Goal: Task Accomplishment & Management: Manage account settings

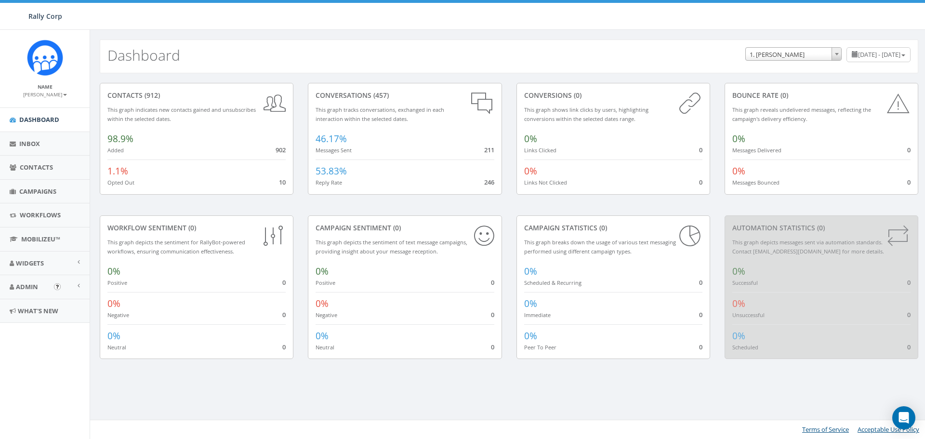
click at [58, 285] on img "Open In-App Guide" at bounding box center [57, 286] width 7 height 7
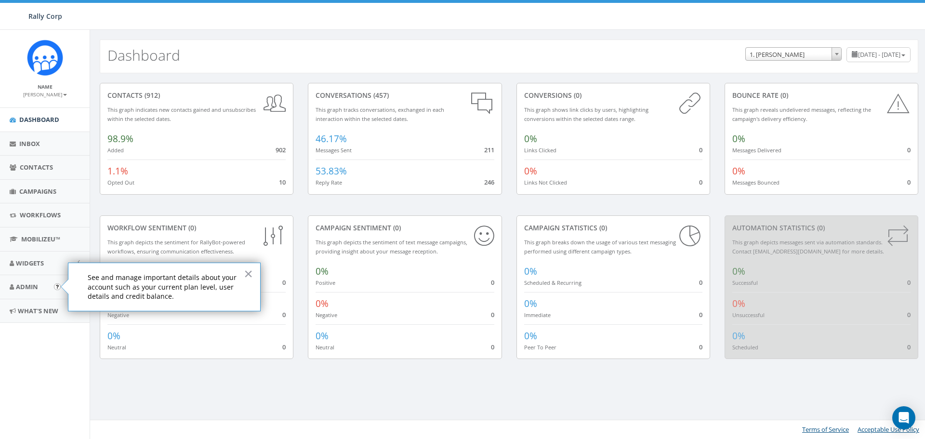
click at [68, 287] on div at bounding box center [64, 286] width 7 height 14
click at [248, 272] on button "×" at bounding box center [248, 273] width 9 height 15
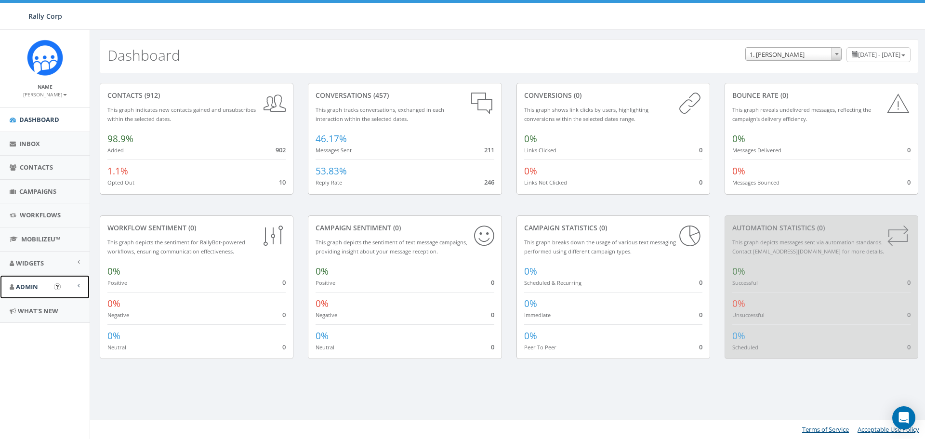
click at [83, 285] on link "Admin" at bounding box center [45, 287] width 90 height 24
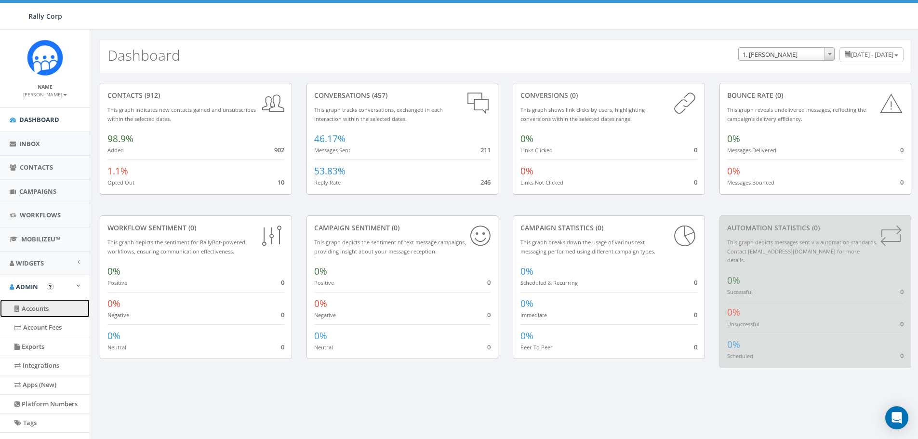
click at [46, 311] on link "Accounts" at bounding box center [45, 308] width 90 height 19
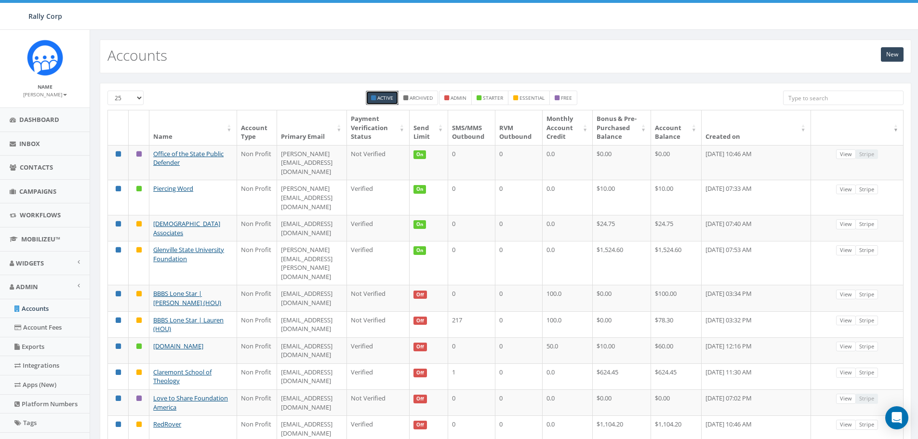
click at [793, 99] on input "search" at bounding box center [843, 98] width 120 height 14
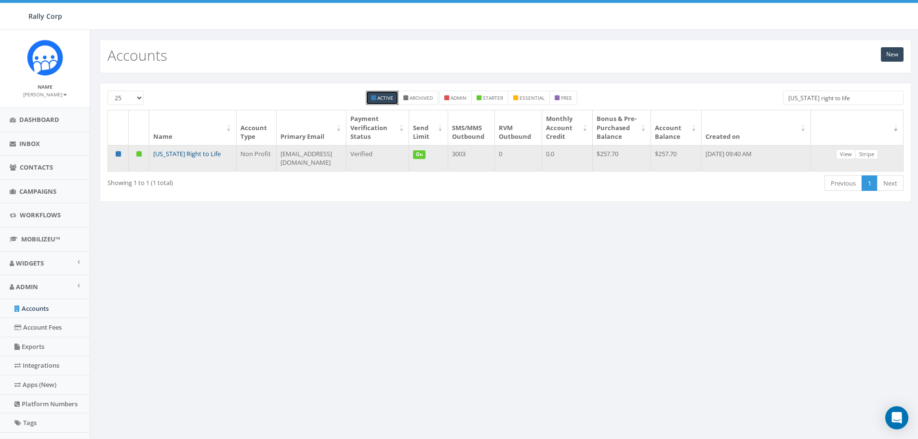
type input "wisconsin right to life"
click at [179, 157] on link "[US_STATE] Right to Life" at bounding box center [186, 153] width 67 height 9
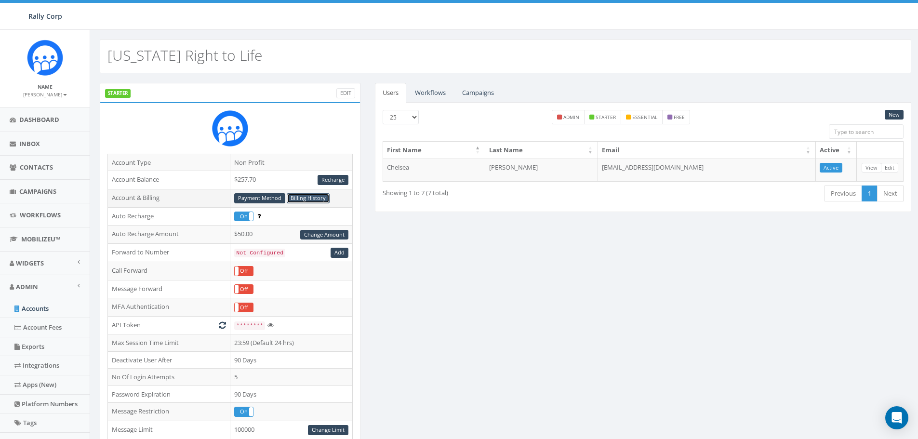
click at [317, 200] on link "Billing History" at bounding box center [308, 198] width 43 height 10
click at [255, 195] on link "Payment Method" at bounding box center [259, 198] width 51 height 10
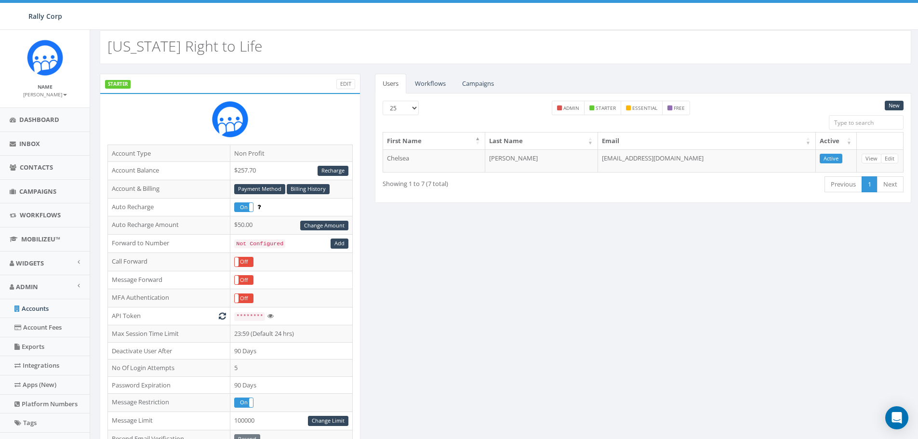
scroll to position [3, 0]
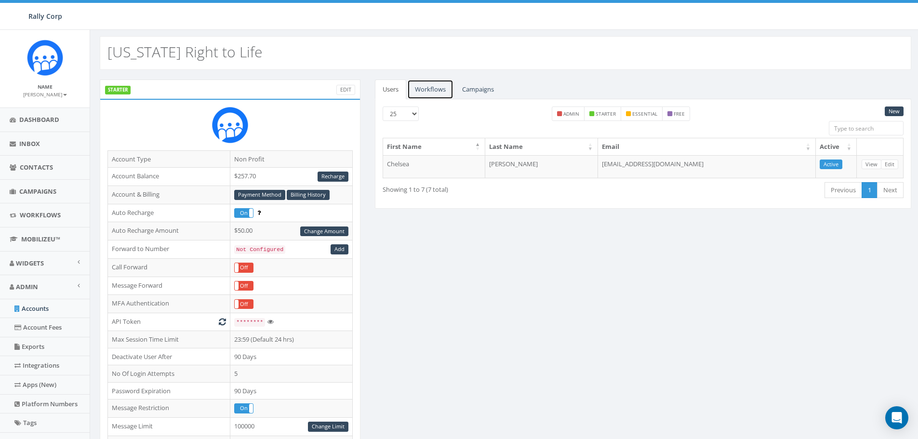
click at [433, 81] on link "Workflows" at bounding box center [430, 89] width 46 height 20
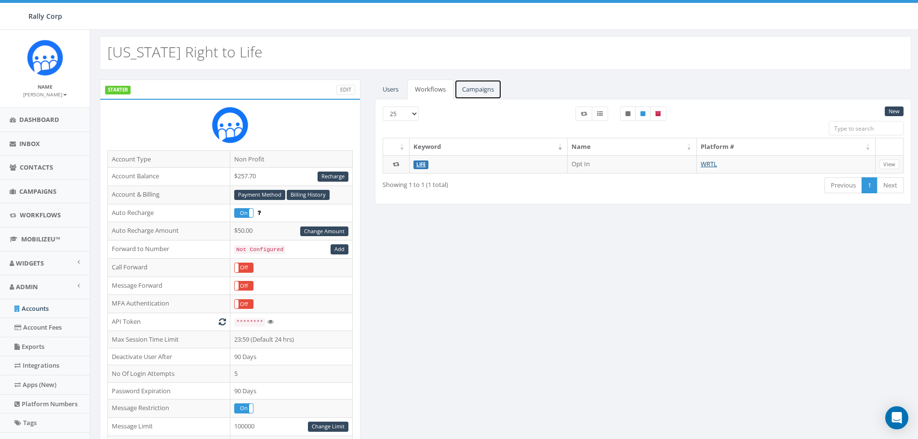
click at [476, 88] on link "Campaigns" at bounding box center [477, 89] width 47 height 20
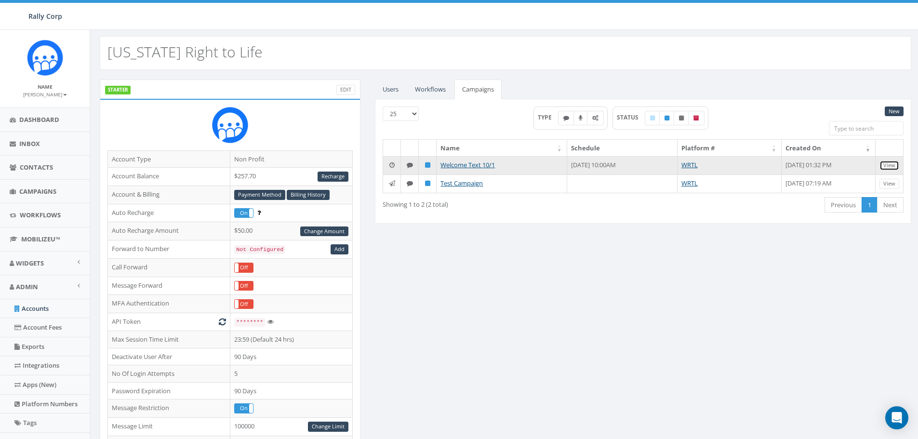
click at [887, 166] on link "View" at bounding box center [889, 165] width 20 height 10
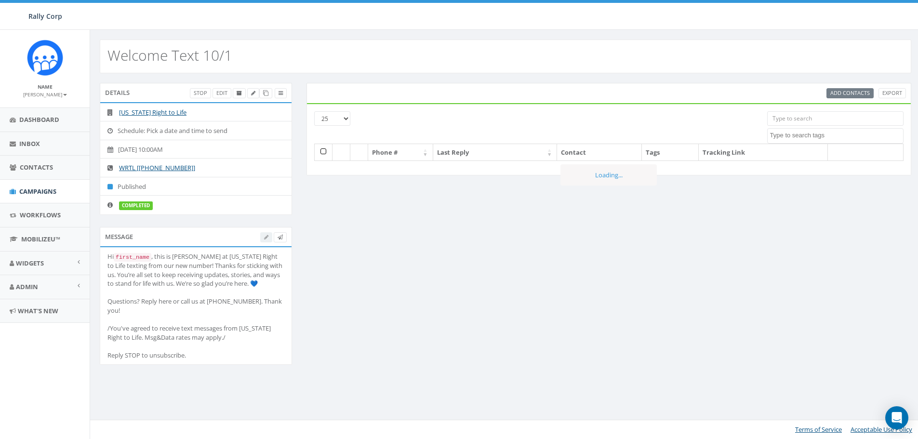
select select
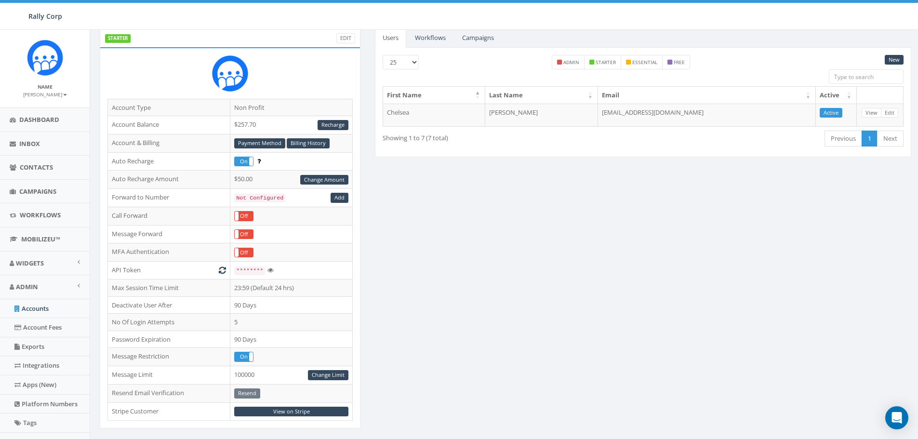
scroll to position [48, 0]
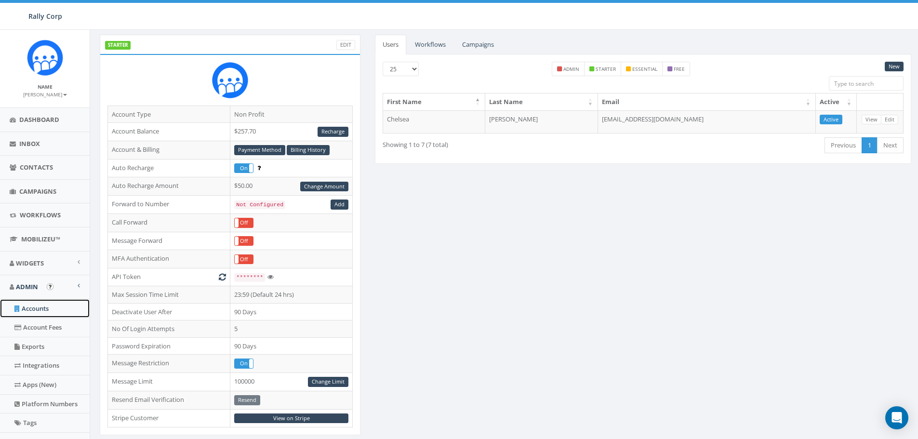
click at [36, 307] on link "Accounts" at bounding box center [45, 308] width 90 height 19
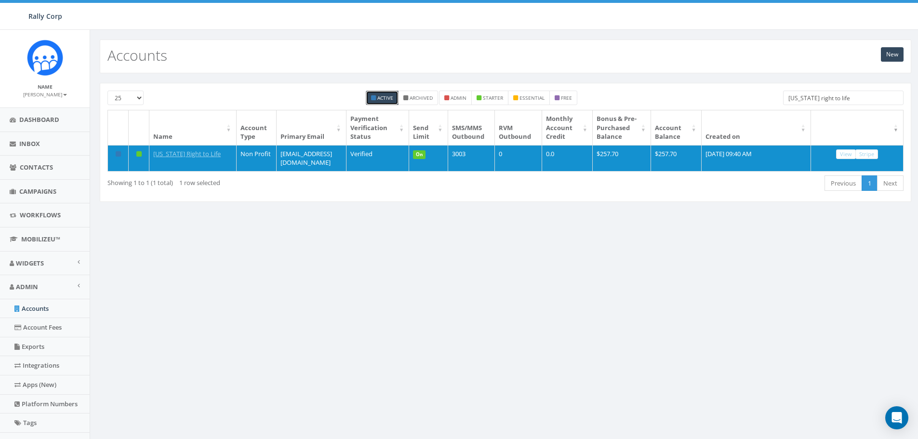
drag, startPoint x: 851, startPoint y: 99, endPoint x: 716, endPoint y: 104, distance: 135.5
click at [755, 105] on div "25 50 100 Active Archived admin starter essential free wisconsin right to life" at bounding box center [505, 100] width 810 height 19
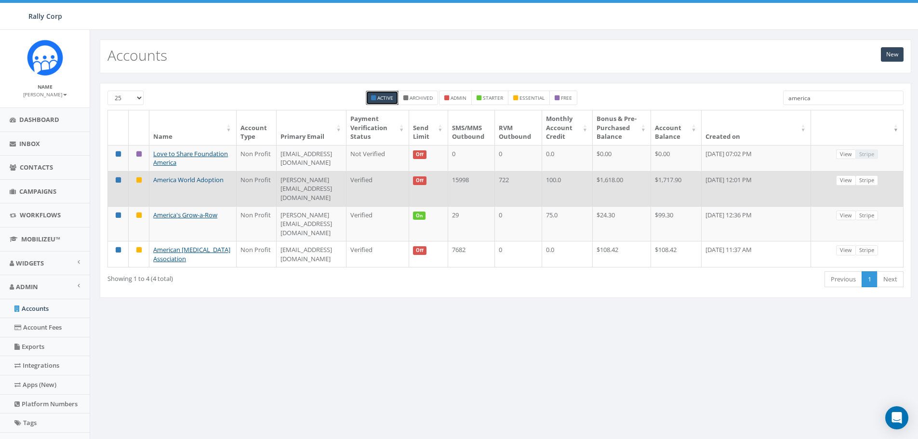
type input "america"
click at [169, 184] on link "America World Adoption" at bounding box center [188, 179] width 70 height 9
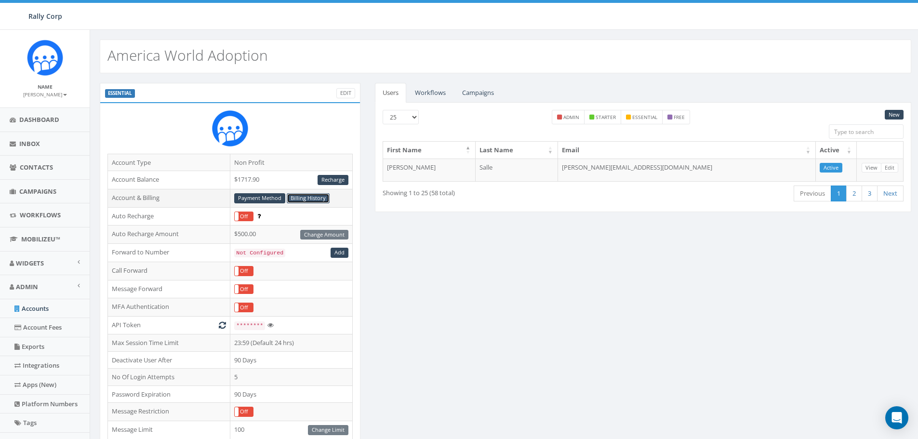
click at [305, 196] on link "Billing History" at bounding box center [308, 198] width 43 height 10
click at [33, 307] on link "Accounts" at bounding box center [45, 308] width 90 height 19
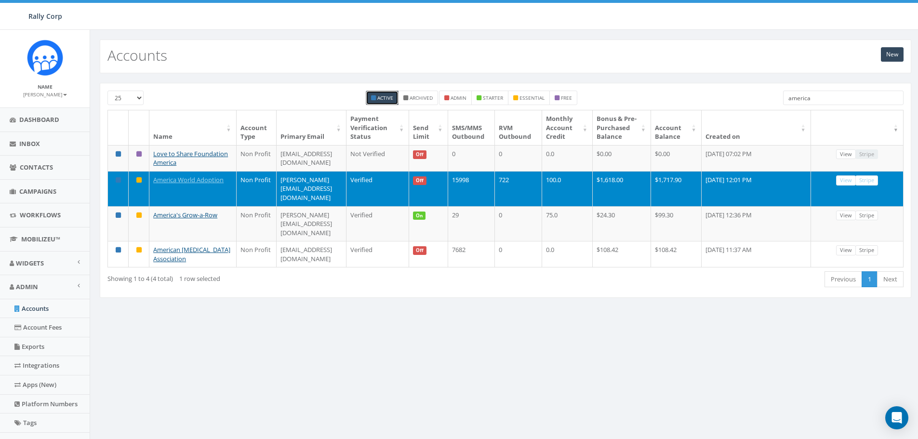
drag, startPoint x: 820, startPoint y: 95, endPoint x: 764, endPoint y: 96, distance: 55.9
click at [764, 96] on div "25 50 100 Active Archived admin starter essential free america" at bounding box center [505, 100] width 810 height 19
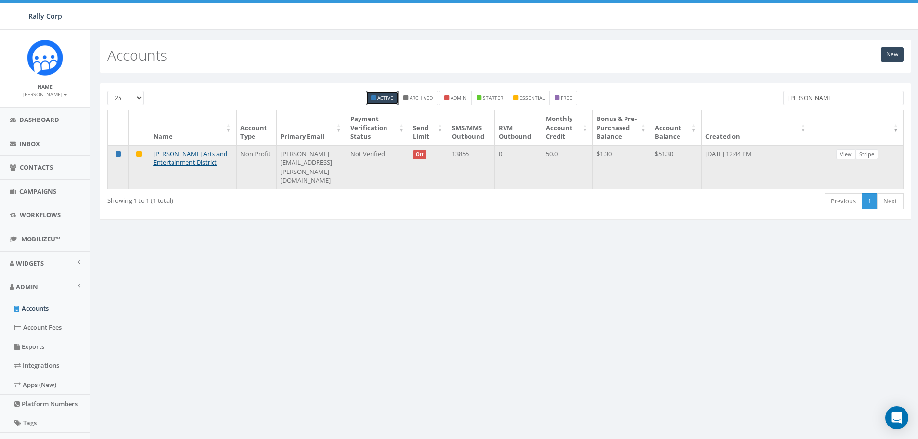
type input "noto"
click at [163, 158] on td "NOTO Arts and Entertainment District" at bounding box center [192, 167] width 87 height 44
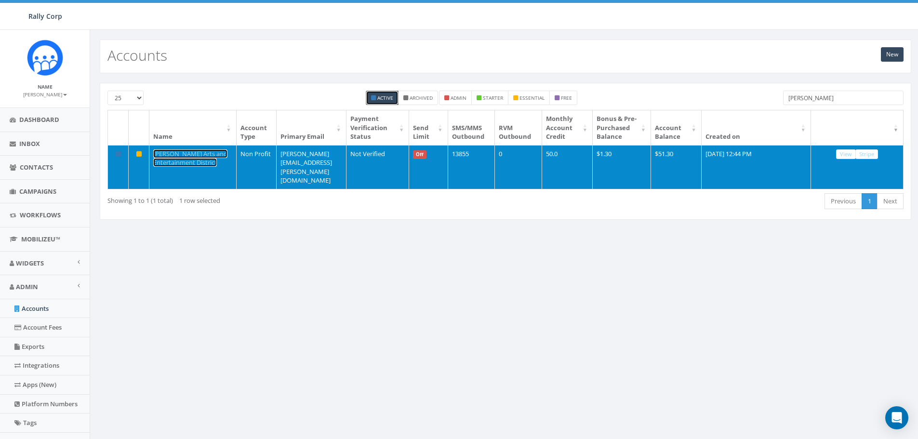
click at [167, 162] on link "[PERSON_NAME] Arts and Entertainment District" at bounding box center [190, 158] width 74 height 18
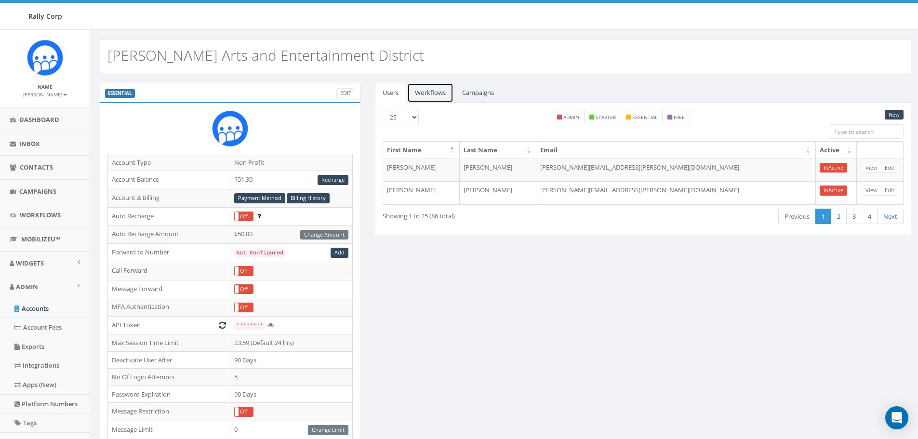
click at [430, 91] on link "Workflows" at bounding box center [430, 93] width 46 height 20
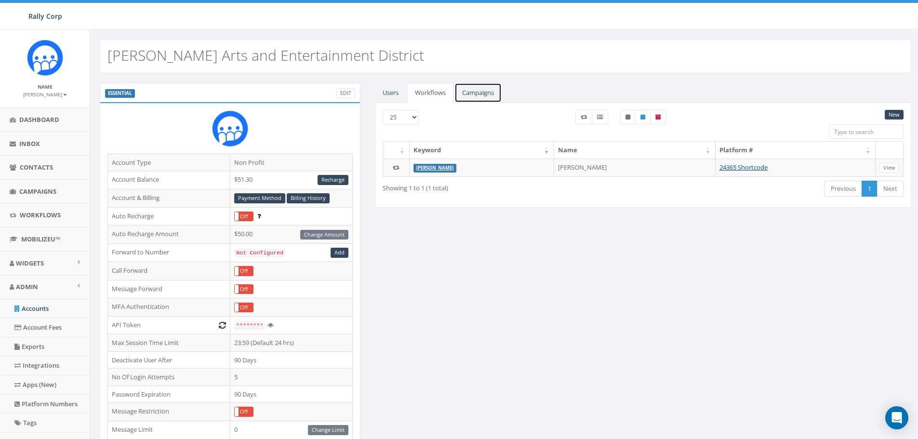
click at [475, 90] on link "Campaigns" at bounding box center [477, 93] width 47 height 20
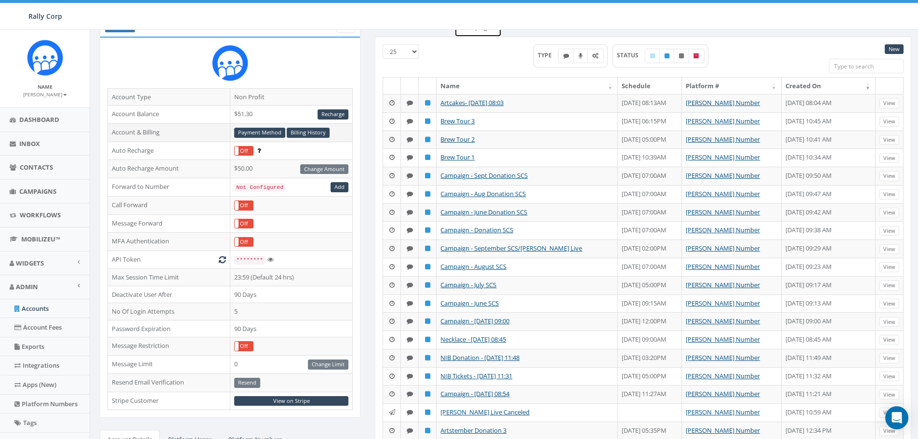
scroll to position [96, 0]
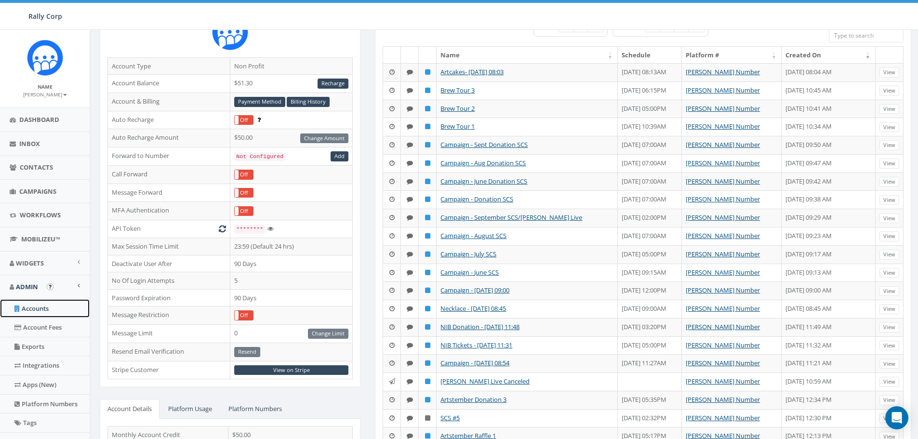
click at [41, 310] on link "Accounts" at bounding box center [45, 308] width 90 height 19
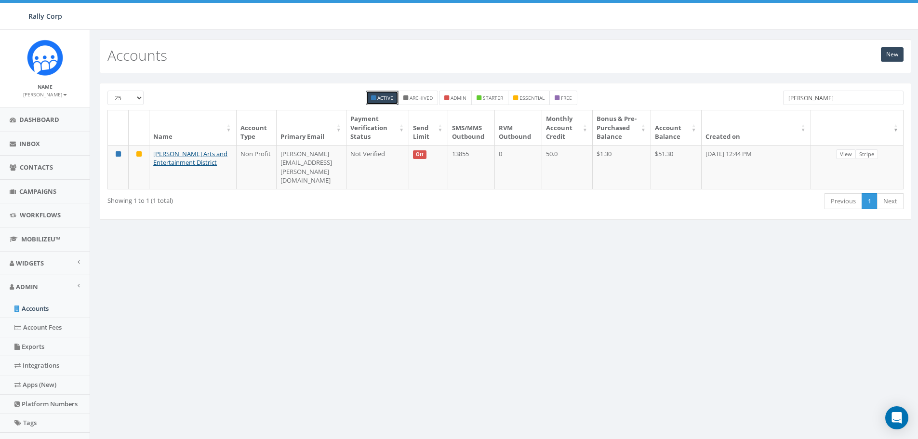
drag, startPoint x: 821, startPoint y: 94, endPoint x: 758, endPoint y: 99, distance: 63.8
click at [758, 99] on div "25 50 100 Active Archived admin starter essential free noto" at bounding box center [505, 100] width 810 height 19
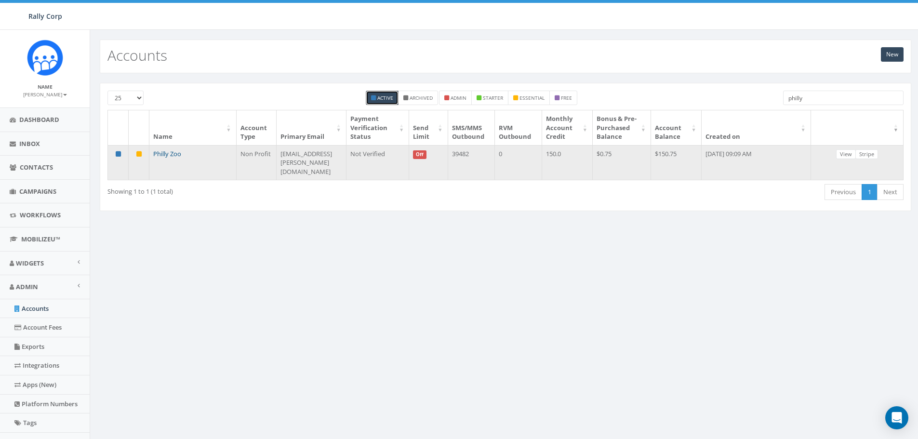
type input "philly"
click at [159, 158] on link "Philly Zoo" at bounding box center [167, 153] width 28 height 9
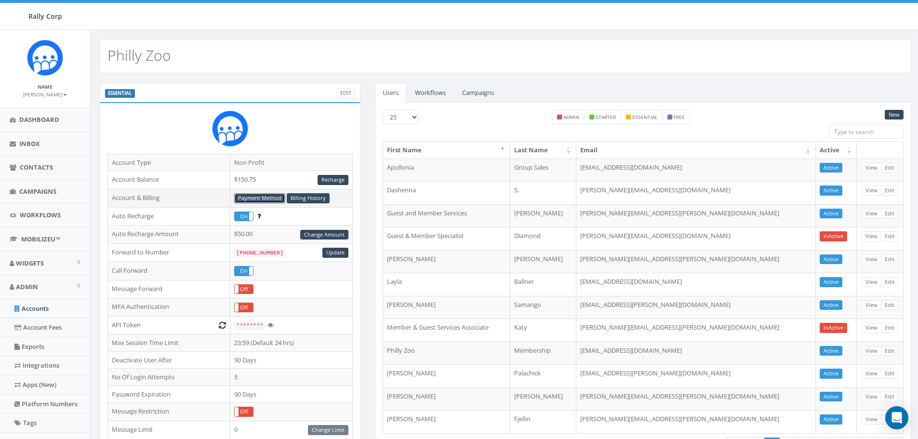
click at [273, 196] on link "Payment Method" at bounding box center [259, 198] width 51 height 10
click at [301, 197] on link "Billing History" at bounding box center [308, 198] width 43 height 10
click at [24, 307] on link "Accounts" at bounding box center [45, 308] width 90 height 19
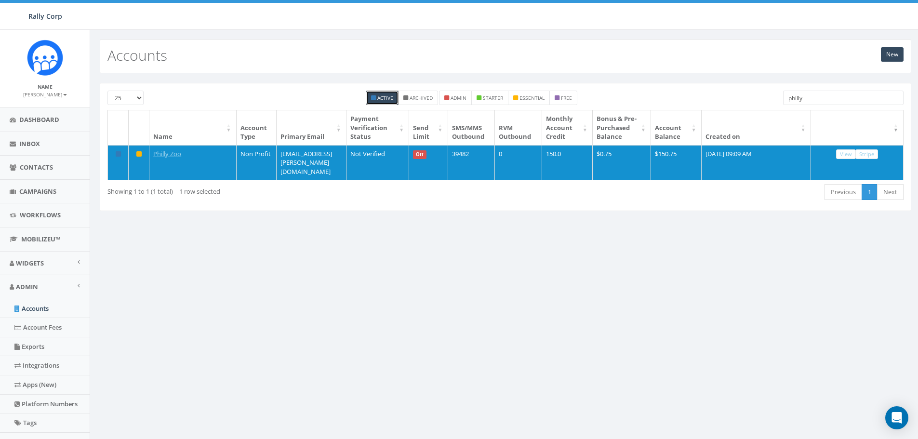
drag, startPoint x: 810, startPoint y: 99, endPoint x: 740, endPoint y: 102, distance: 70.9
click at [750, 102] on div "25 50 100 Active Archived admin starter essential free philly" at bounding box center [505, 100] width 810 height 19
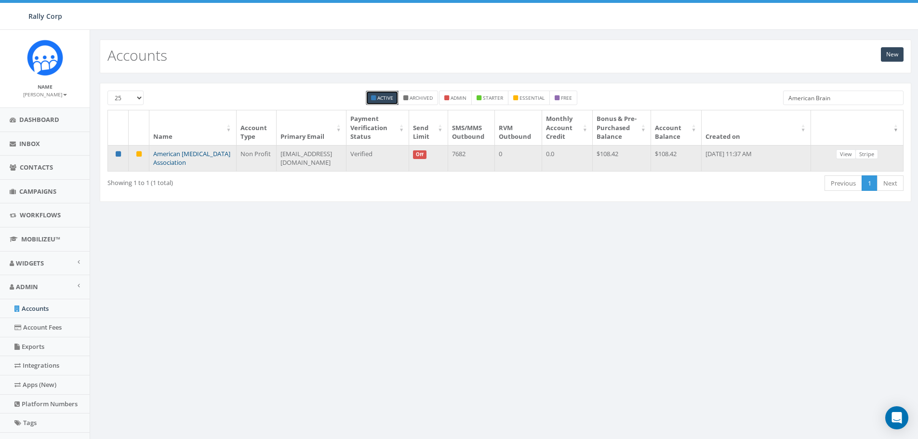
type input "American Brain"
click at [172, 159] on link "American Brain Tumor Association" at bounding box center [191, 158] width 77 height 18
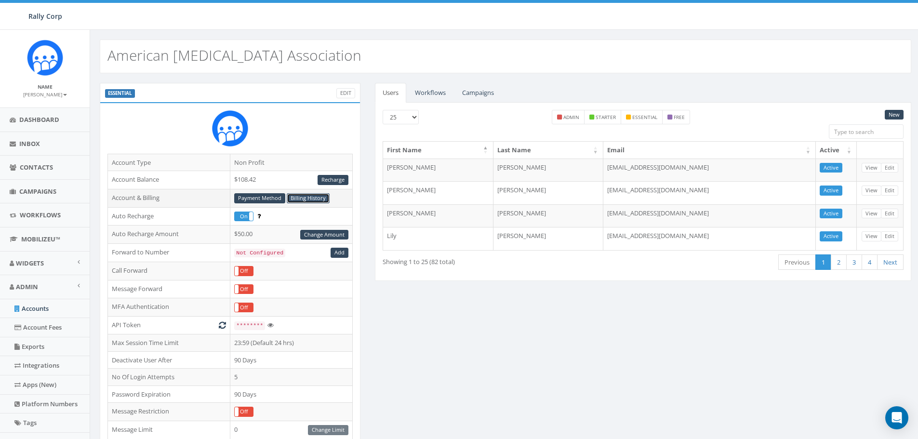
click at [306, 198] on link "Billing History" at bounding box center [308, 198] width 43 height 10
click at [261, 198] on link "Payment Method" at bounding box center [259, 198] width 51 height 10
click at [434, 92] on link "Workflows" at bounding box center [430, 93] width 46 height 20
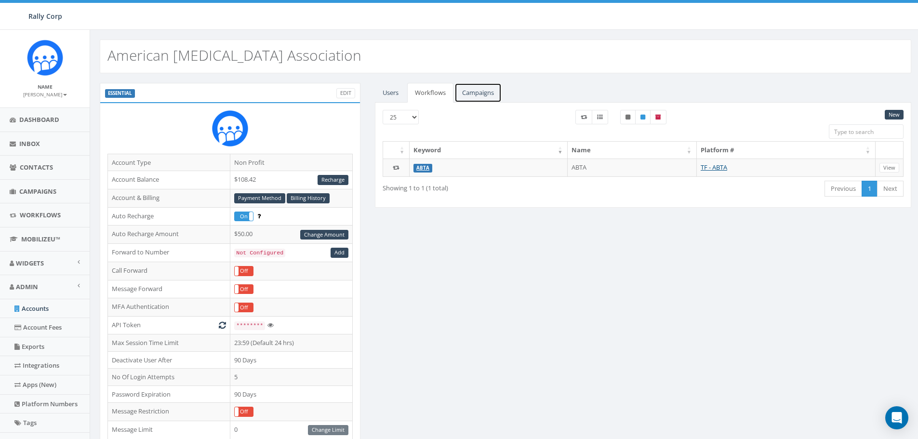
click at [473, 83] on link "Campaigns" at bounding box center [477, 93] width 47 height 20
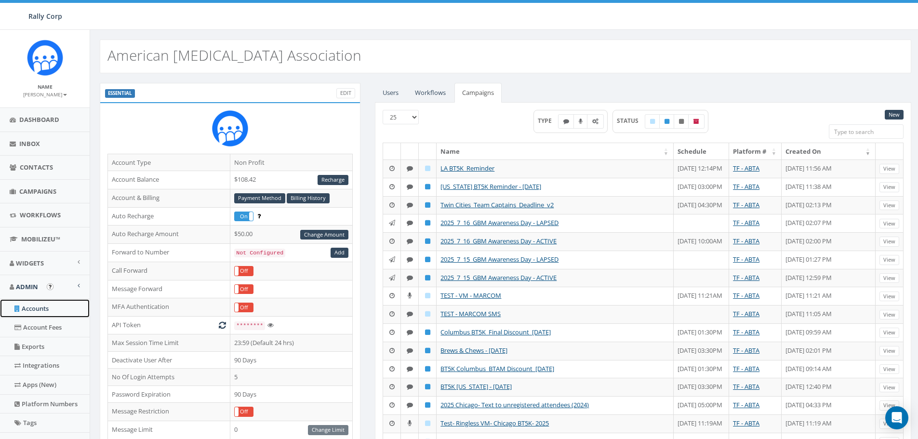
click at [40, 311] on link "Accounts" at bounding box center [45, 308] width 90 height 19
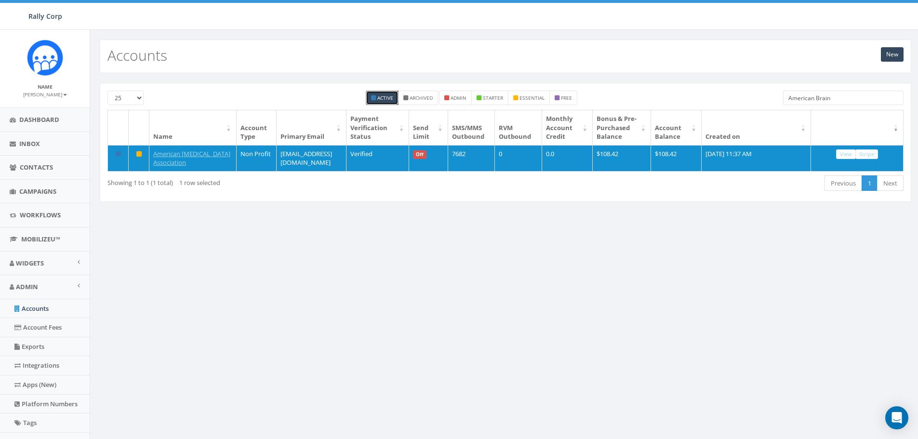
drag, startPoint x: 838, startPoint y: 96, endPoint x: 730, endPoint y: 104, distance: 108.2
click at [754, 107] on div "25 50 100 Active Archived admin starter essential free American Brain" at bounding box center [505, 100] width 810 height 19
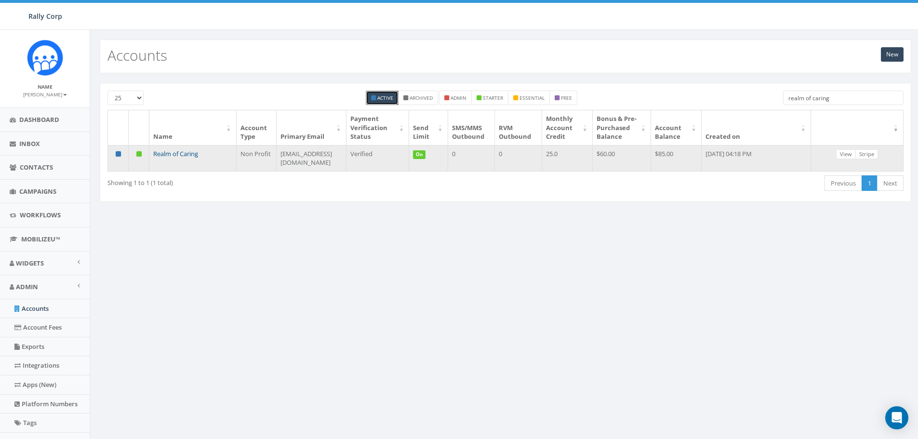
type input "realm of caring"
click at [178, 158] on link "Realm of Caring" at bounding box center [175, 153] width 45 height 9
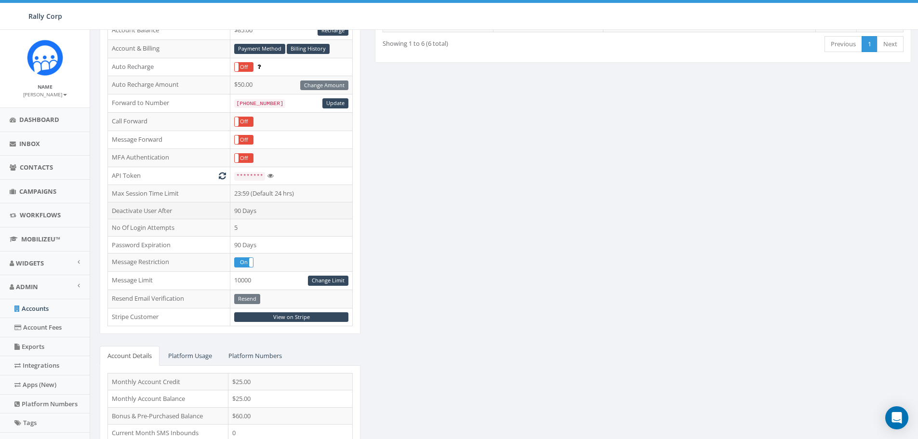
scroll to position [193, 0]
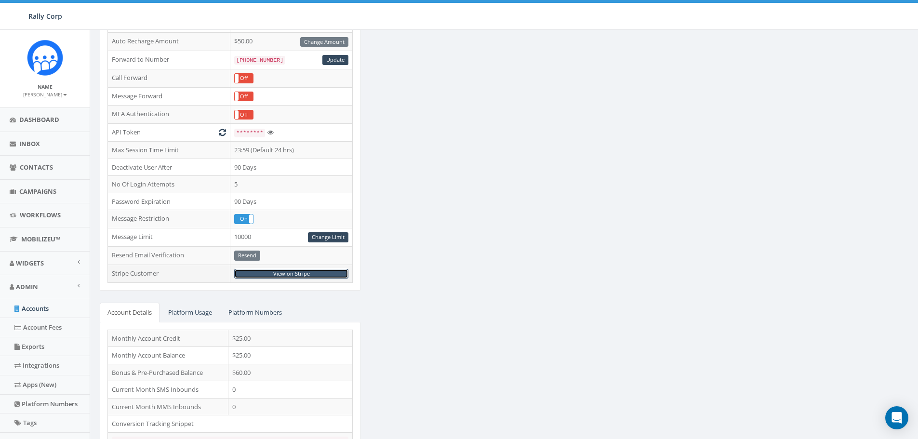
click at [291, 273] on link "View on Stripe" at bounding box center [291, 274] width 114 height 10
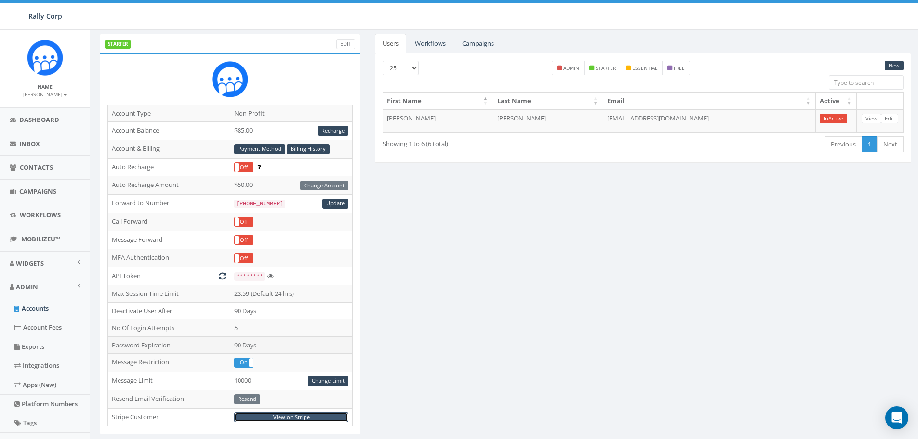
scroll to position [48, 0]
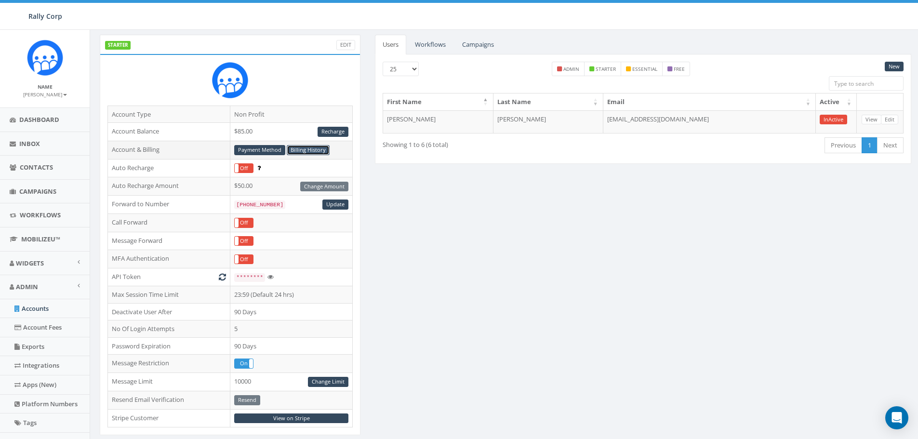
click at [299, 150] on link "Billing History" at bounding box center [308, 150] width 43 height 10
click at [434, 40] on link "Workflows" at bounding box center [430, 45] width 46 height 20
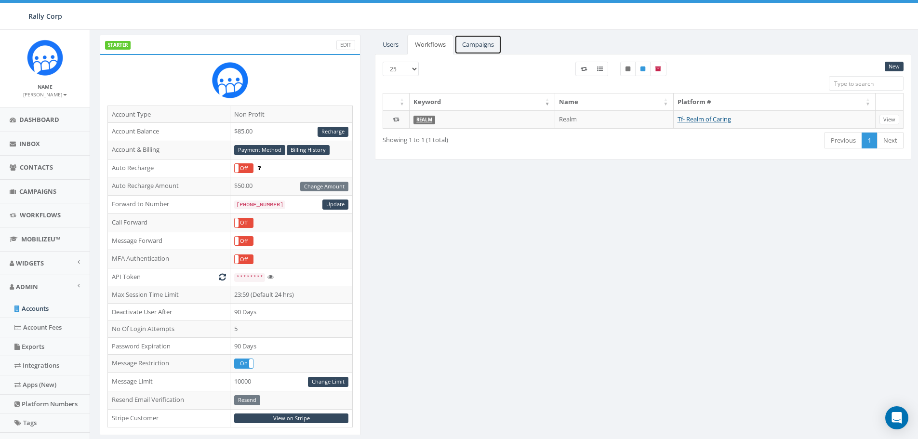
click at [473, 43] on link "Campaigns" at bounding box center [477, 45] width 47 height 20
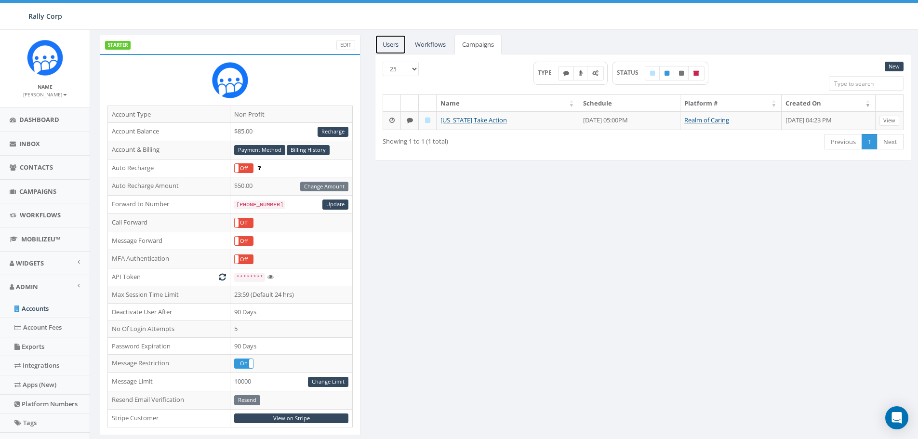
click at [387, 45] on link "Users" at bounding box center [390, 45] width 31 height 20
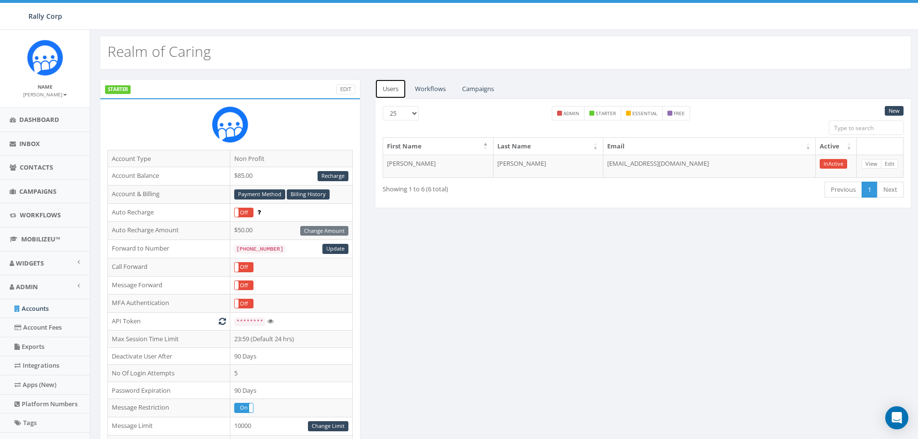
scroll to position [0, 0]
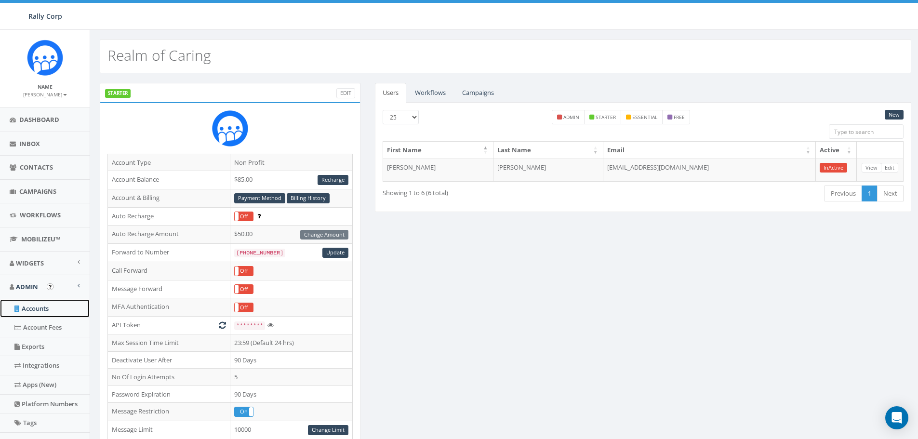
click at [37, 308] on link "Accounts" at bounding box center [45, 308] width 90 height 19
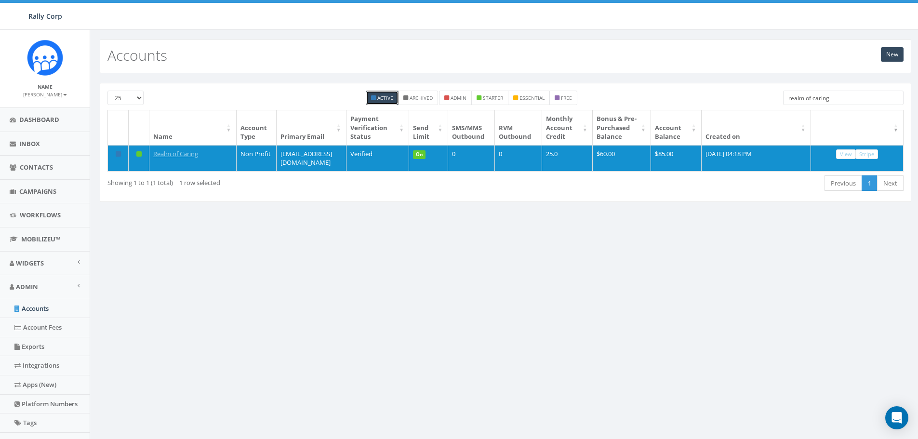
click at [387, 98] on small "Active" at bounding box center [385, 97] width 16 height 7
checkbox input "false"
click at [37, 308] on link "Accounts" at bounding box center [45, 308] width 90 height 19
click at [141, 98] on select "25 50 100" at bounding box center [125, 98] width 36 height 14
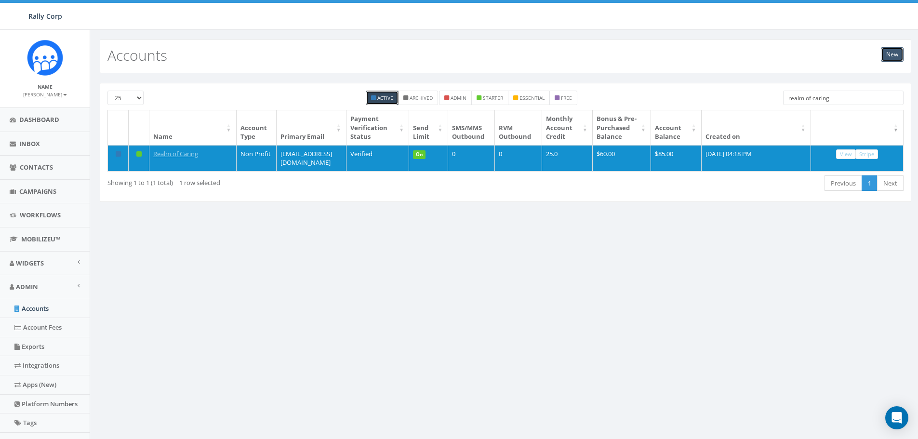
click at [893, 55] on link "New" at bounding box center [892, 54] width 23 height 14
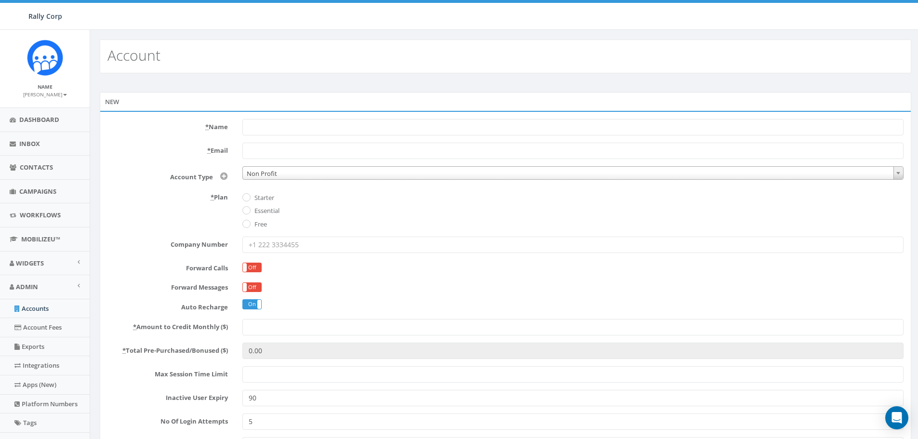
click at [33, 9] on div "Rally Corp" at bounding box center [43, 16] width 87 height 27
click at [39, 15] on span "Rally Corp" at bounding box center [45, 16] width 34 height 9
click at [37, 308] on link "Accounts" at bounding box center [45, 308] width 90 height 19
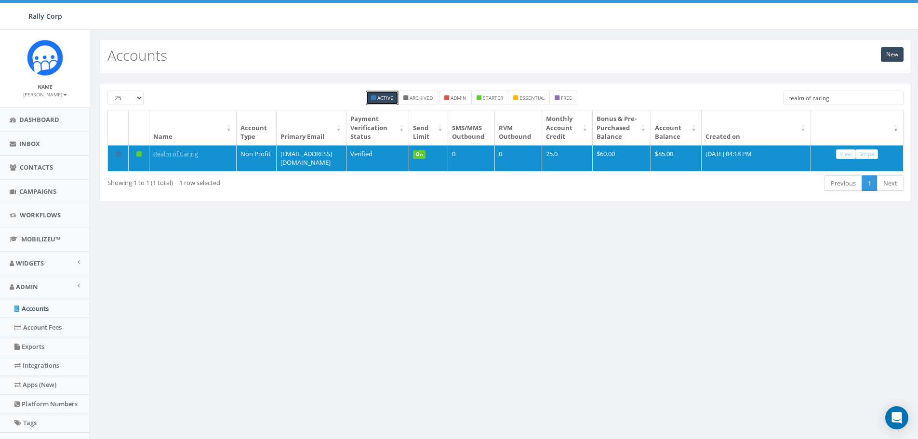
drag, startPoint x: 840, startPoint y: 101, endPoint x: 693, endPoint y: 103, distance: 147.0
click at [710, 108] on div "25 50 100 Active Archived admin starter essential free realm of caring" at bounding box center [505, 100] width 810 height 19
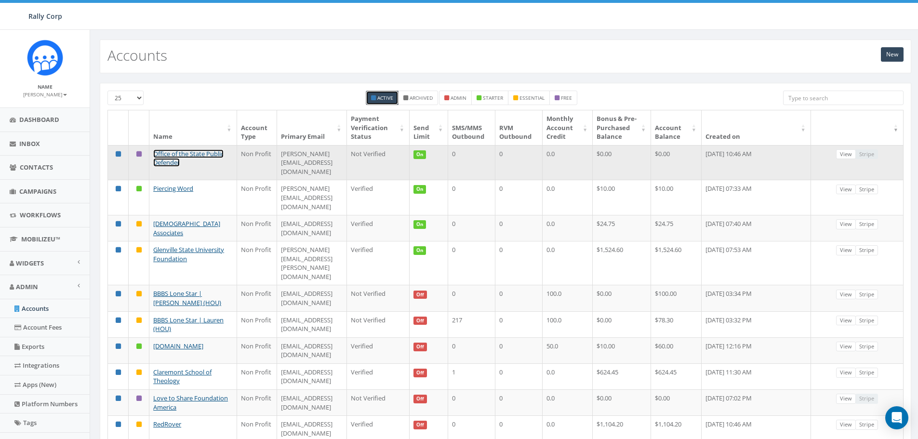
click at [179, 167] on link "Office of the State Public Defender" at bounding box center [188, 158] width 70 height 18
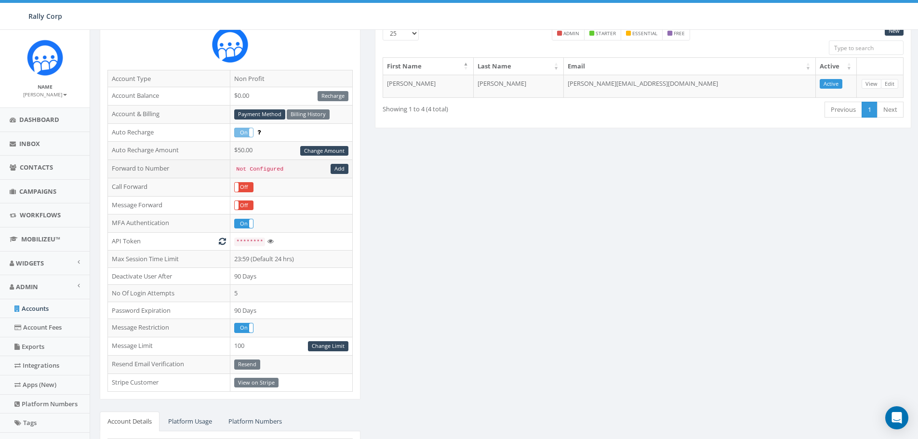
scroll to position [193, 0]
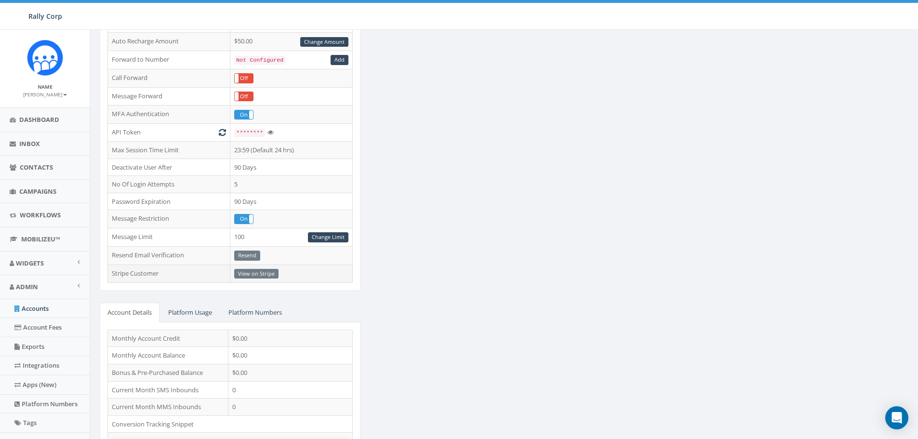
click at [251, 269] on td "View on Stripe" at bounding box center [291, 273] width 122 height 18
click at [255, 274] on td "View on Stripe" at bounding box center [291, 273] width 122 height 18
click at [249, 272] on td "View on Stripe" at bounding box center [291, 273] width 122 height 18
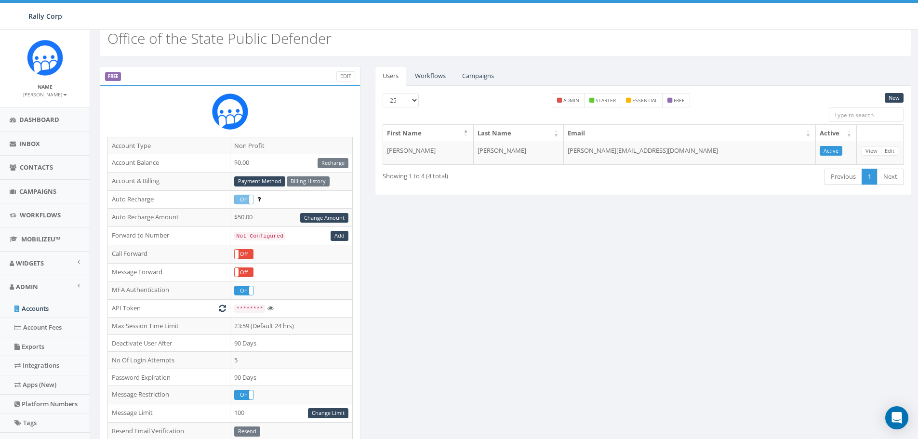
scroll to position [0, 0]
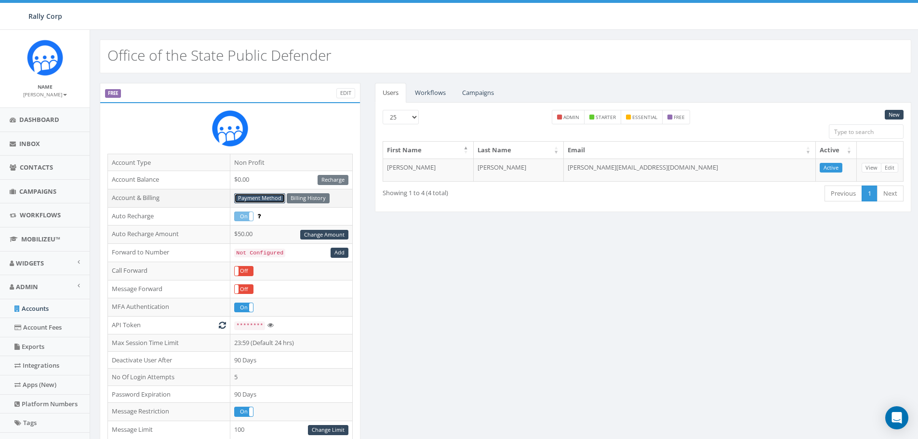
click at [255, 198] on link "Payment Method" at bounding box center [259, 198] width 51 height 10
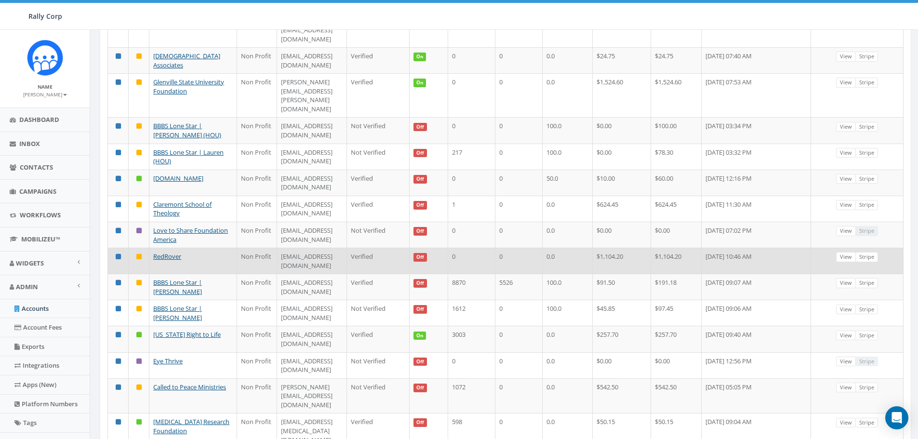
scroll to position [193, 0]
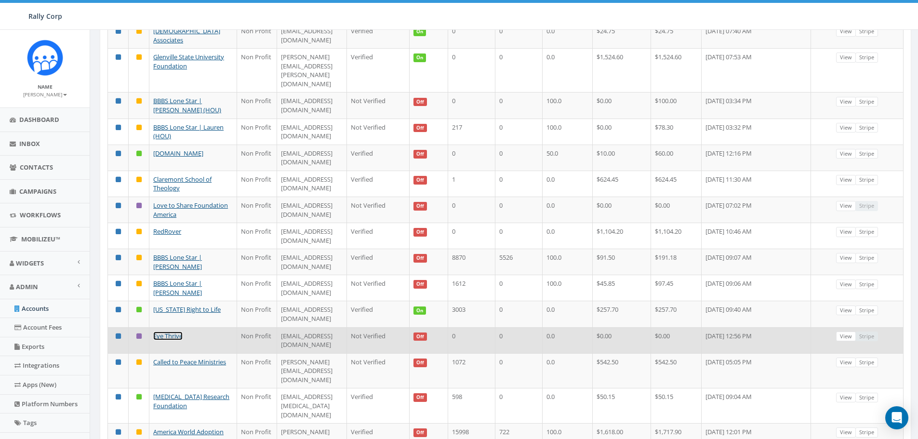
click at [157, 331] on link "Eye Thrive" at bounding box center [167, 335] width 29 height 9
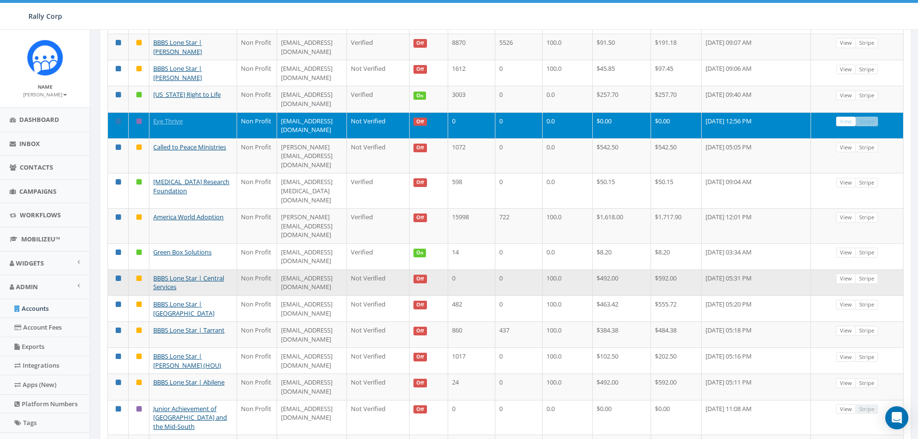
scroll to position [428, 0]
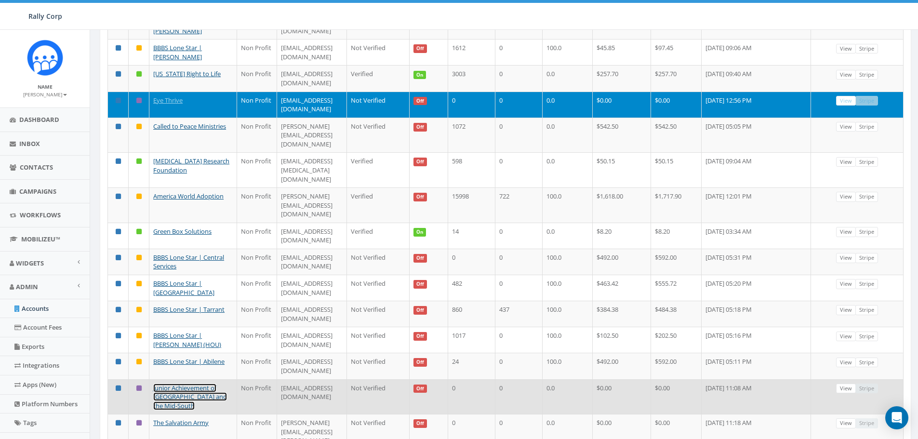
click at [189, 383] on link "Junior Achievement of [GEOGRAPHIC_DATA] and the Mid-South" at bounding box center [190, 396] width 74 height 26
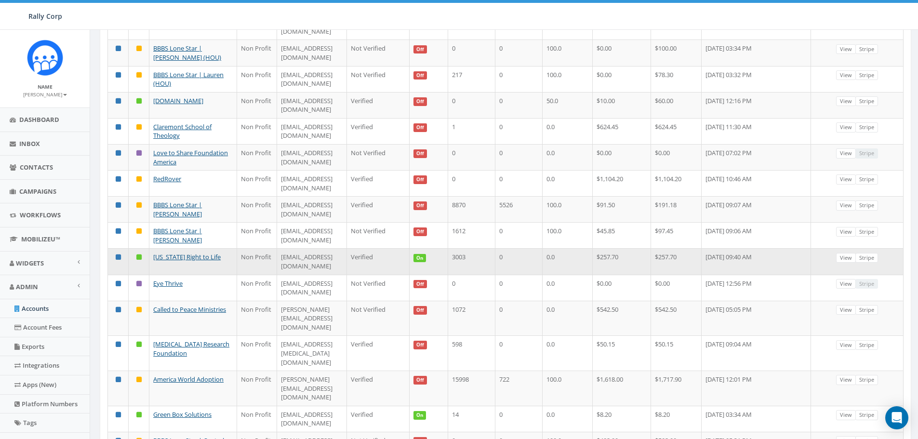
scroll to position [247, 0]
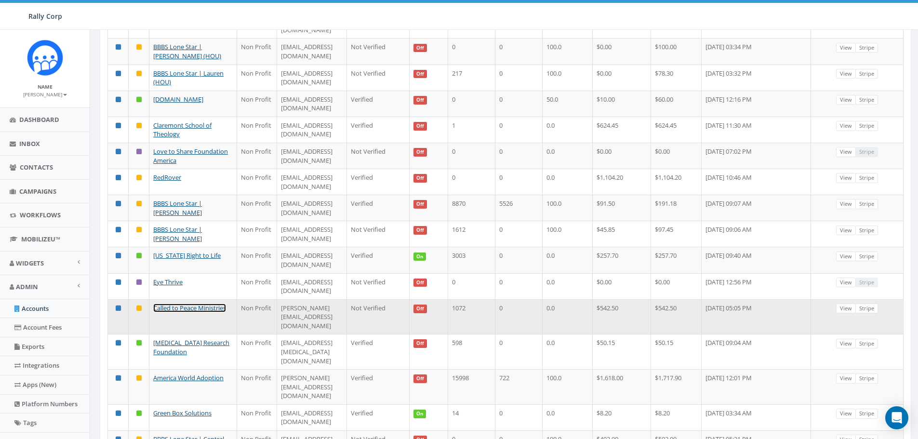
click at [167, 304] on link "Called to Peace Ministries" at bounding box center [189, 308] width 73 height 9
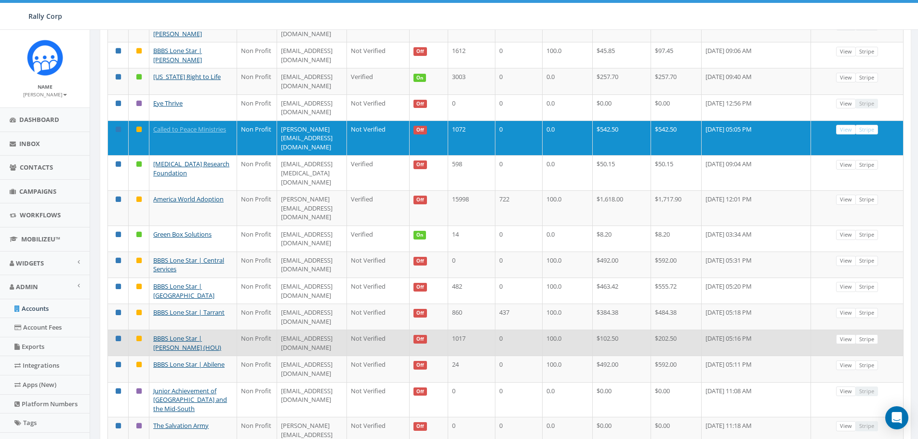
scroll to position [428, 0]
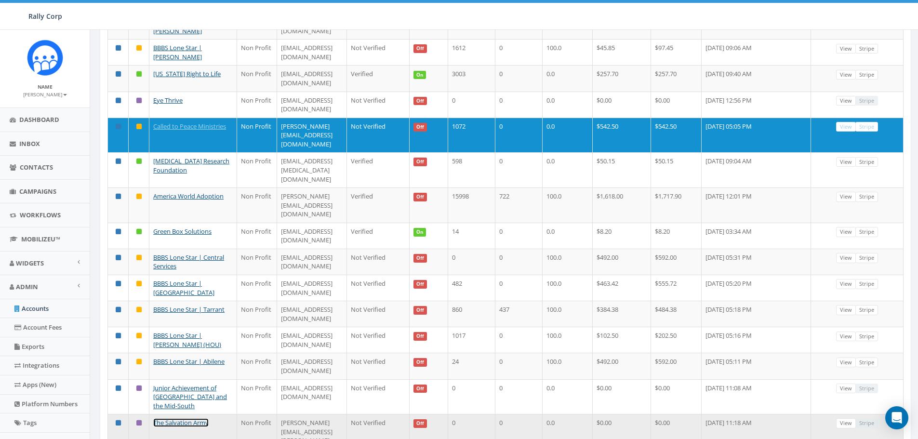
click at [171, 418] on link "The Salvation Army" at bounding box center [180, 422] width 55 height 9
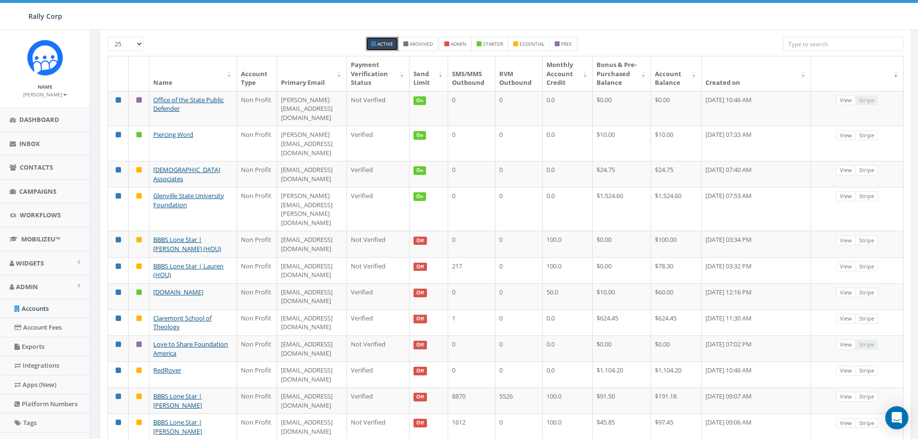
click at [42, 97] on small "[PERSON_NAME]" at bounding box center [45, 94] width 44 height 7
click at [33, 121] on link "Sign Out" at bounding box center [48, 121] width 76 height 12
